Goal: Use online tool/utility: Utilize a website feature to perform a specific function

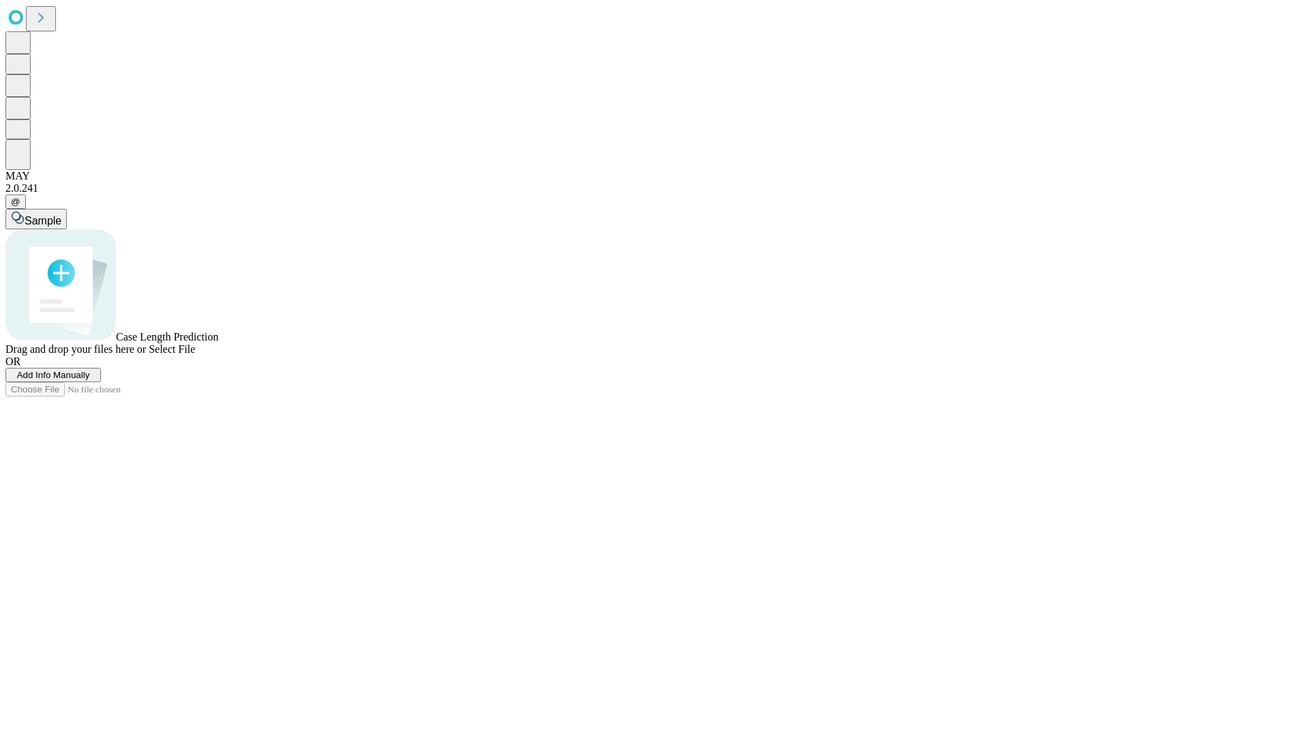
click at [195, 355] on span "Select File" at bounding box center [172, 349] width 46 height 12
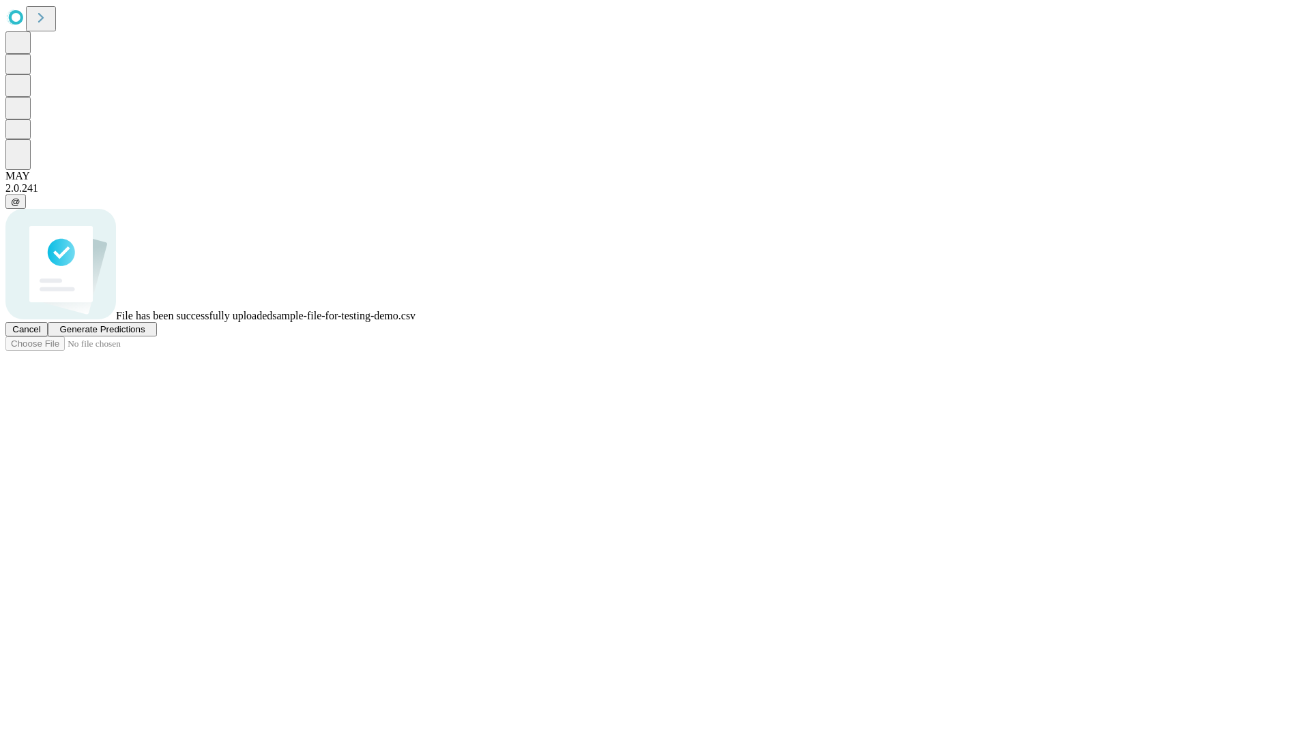
click at [145, 334] on span "Generate Predictions" at bounding box center [101, 329] width 85 height 10
